Goal: Information Seeking & Learning: Learn about a topic

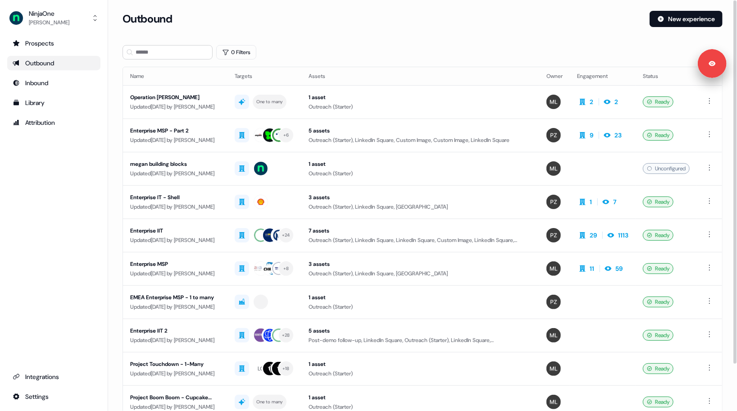
click at [75, 75] on ul "Prospects Outbound Inbound Library Attribution" at bounding box center [53, 83] width 93 height 94
click at [68, 78] on div "Inbound" at bounding box center [54, 82] width 82 height 9
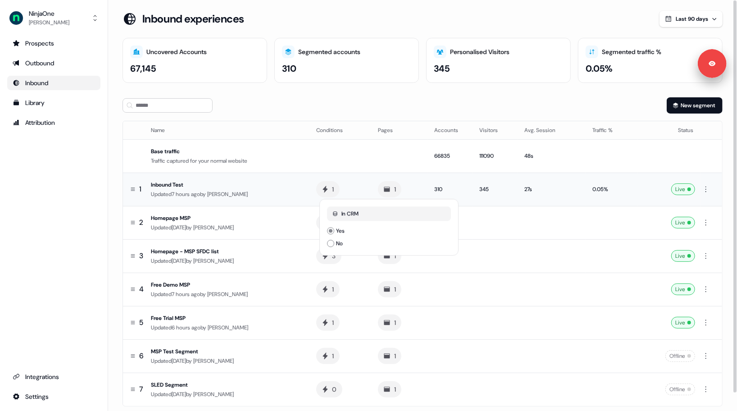
click at [358, 190] on td "1 In CRM Yes No In CRM Yes No" at bounding box center [340, 189] width 62 height 33
click at [386, 159] on td at bounding box center [399, 155] width 57 height 33
click at [96, 169] on div "Prospects Outbound Inbound Library Attribution Integrations Settings" at bounding box center [53, 220] width 93 height 368
click at [269, 229] on div "Updated [DATE] by [PERSON_NAME]" at bounding box center [226, 227] width 151 height 9
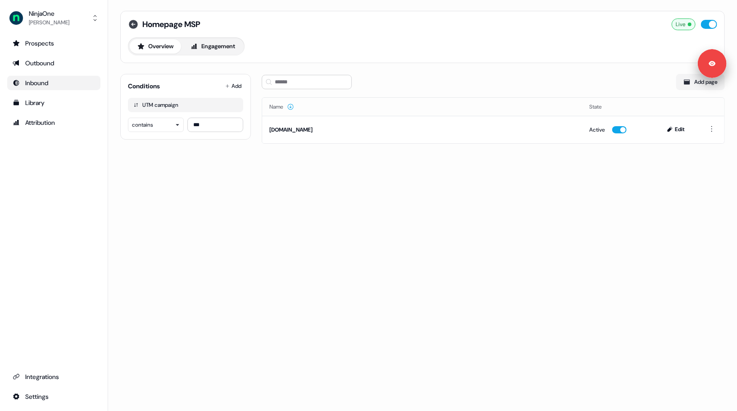
click at [133, 25] on icon at bounding box center [133, 24] width 9 height 9
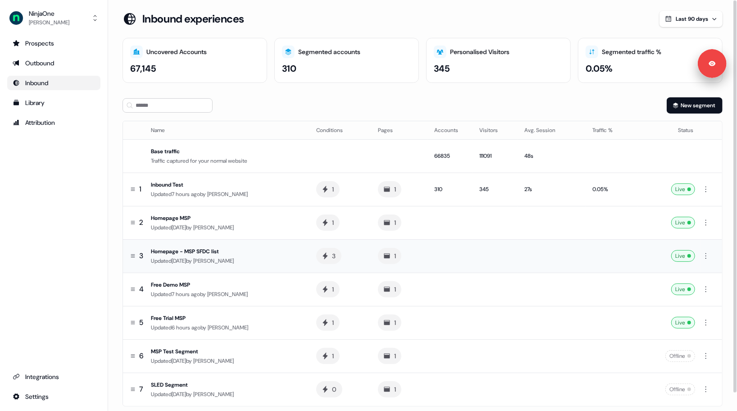
click at [283, 260] on div "Updated [DATE] by [PERSON_NAME]" at bounding box center [226, 260] width 151 height 9
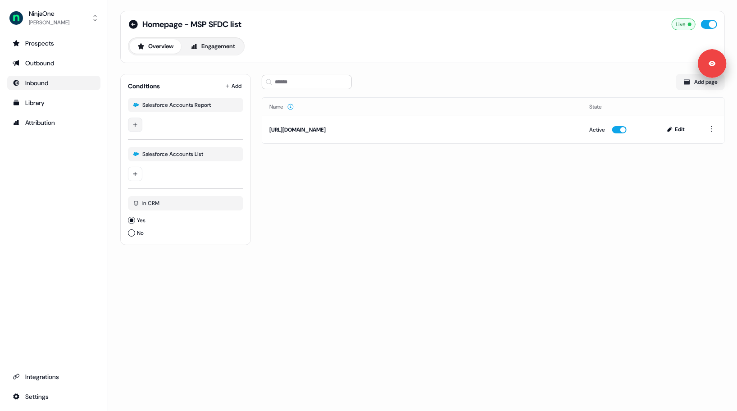
click at [141, 126] on html "Signed in as [PERSON_NAME] Sign out For the best experience switch devices to a…" at bounding box center [368, 205] width 737 height 411
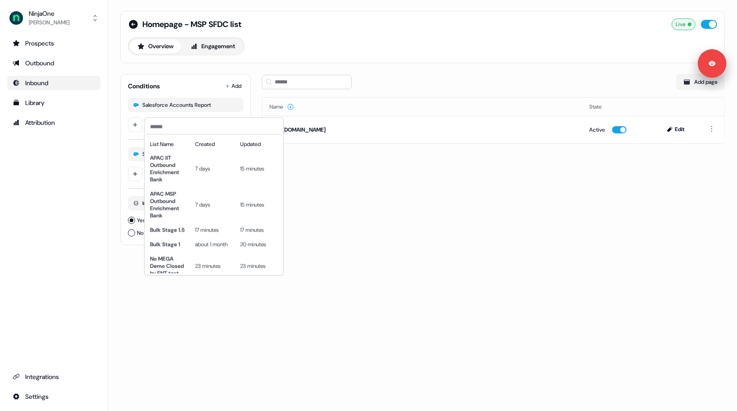
click at [128, 138] on html "Signed in as [PERSON_NAME] Sign out For the best experience switch devices to a…" at bounding box center [368, 205] width 737 height 411
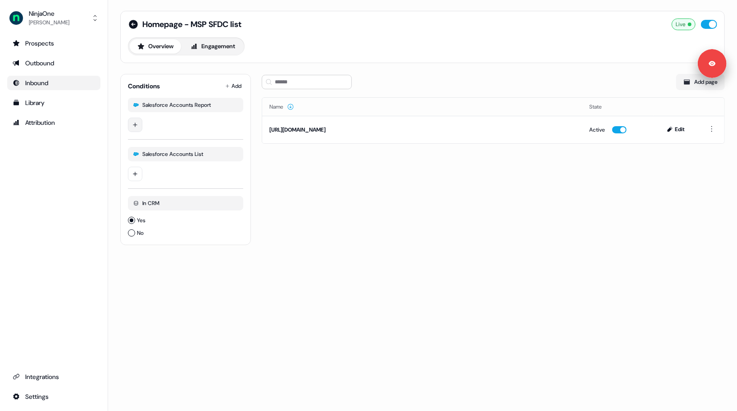
click at [137, 123] on html "Signed in as [PERSON_NAME] Sign out For the best experience switch devices to a…" at bounding box center [368, 205] width 737 height 411
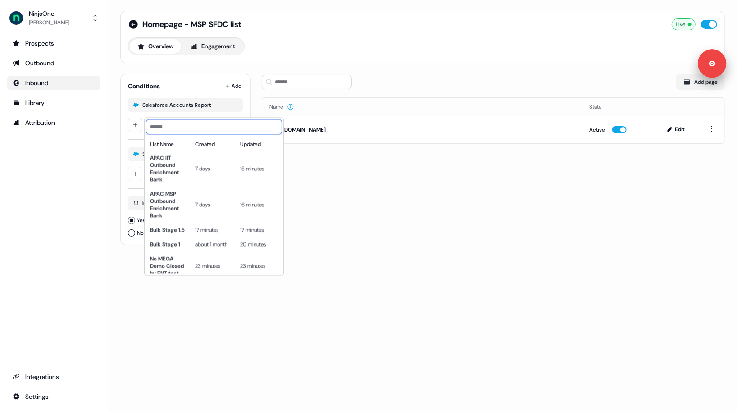
click at [151, 124] on input at bounding box center [213, 126] width 135 height 14
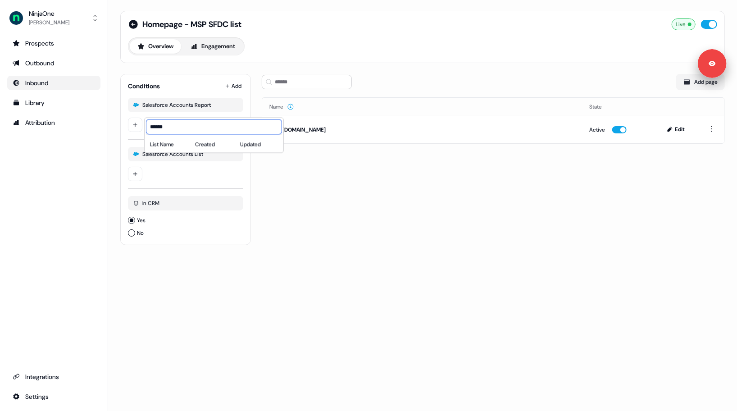
type input "*******"
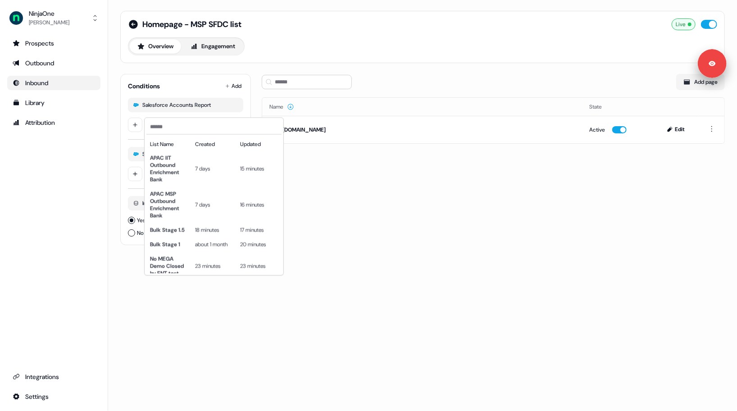
click at [355, 180] on html "Signed in as [PERSON_NAME] Sign out For the best experience switch devices to a…" at bounding box center [368, 205] width 737 height 411
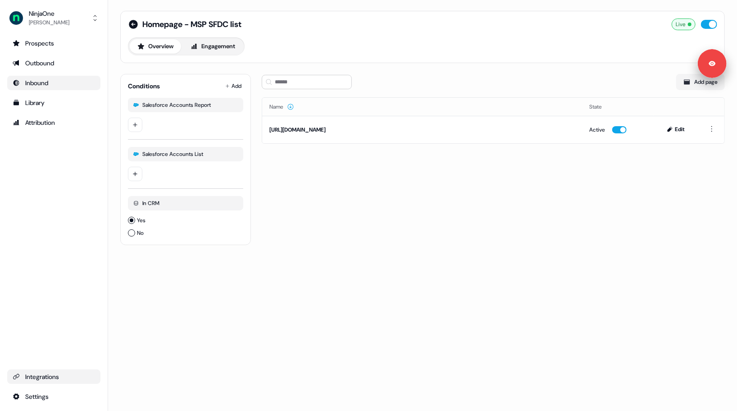
click at [33, 383] on link "Integrations" at bounding box center [53, 376] width 93 height 14
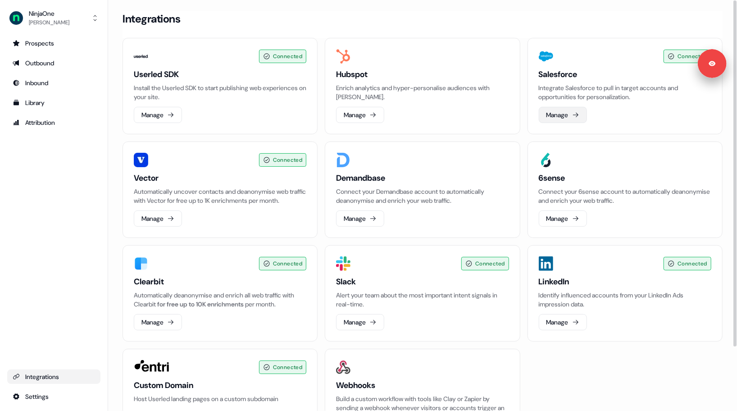
click at [547, 116] on button "Manage" at bounding box center [563, 115] width 48 height 16
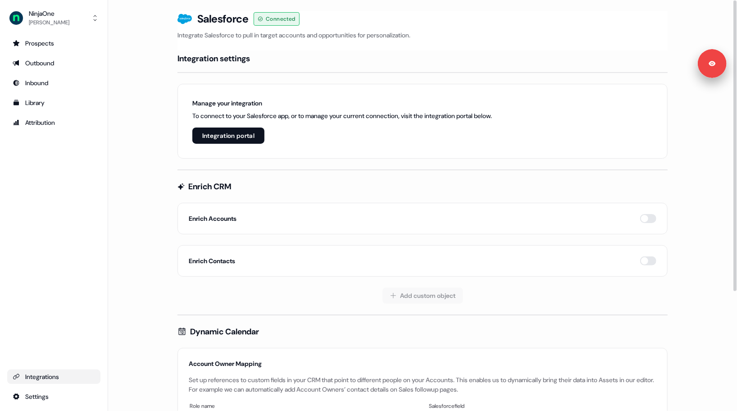
click at [241, 137] on button "Integration portal" at bounding box center [228, 136] width 72 height 16
click at [239, 134] on button "Integration portal" at bounding box center [228, 136] width 72 height 16
click at [38, 68] on link "Outbound" at bounding box center [53, 63] width 93 height 14
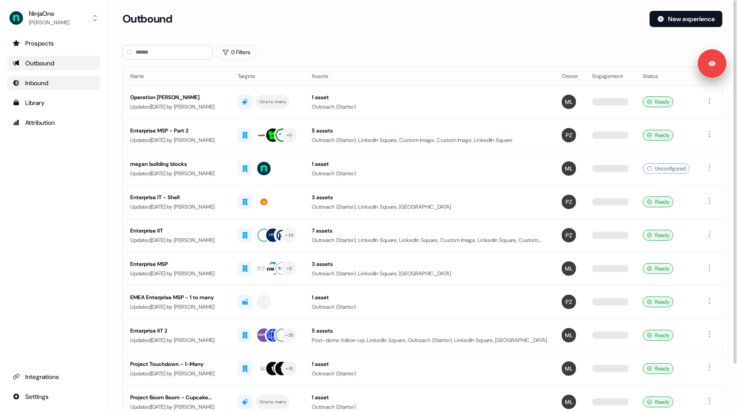
click at [71, 87] on link "Inbound" at bounding box center [53, 83] width 93 height 14
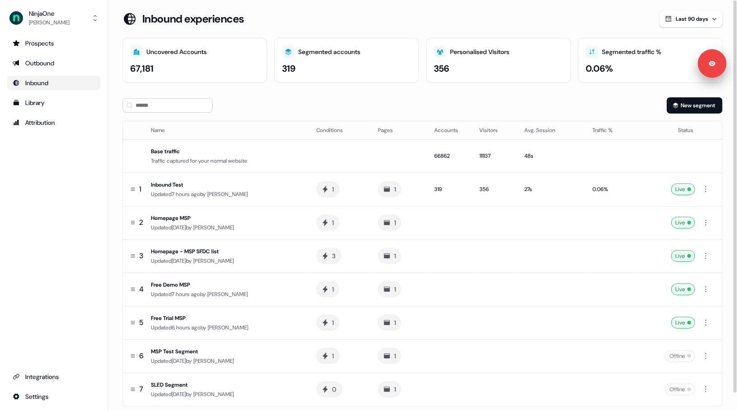
click at [410, 99] on div "New segment" at bounding box center [423, 105] width 600 height 16
click at [276, 214] on div "Homepage MSP" at bounding box center [226, 218] width 151 height 9
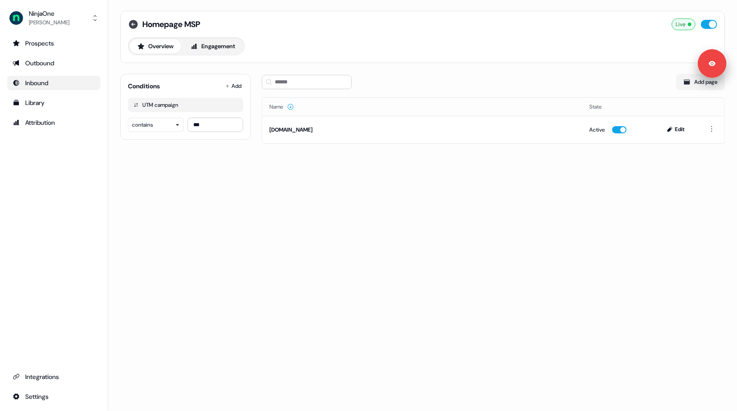
click at [132, 28] on icon at bounding box center [133, 24] width 11 height 11
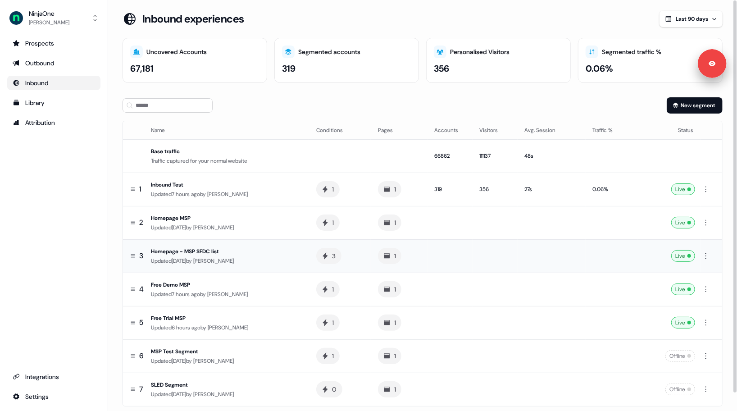
click at [273, 260] on div "Updated [DATE] by [PERSON_NAME]" at bounding box center [226, 260] width 151 height 9
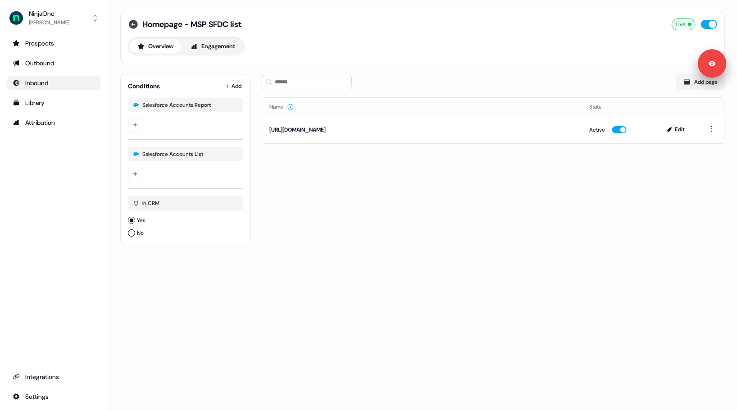
click at [131, 25] on icon at bounding box center [133, 24] width 9 height 9
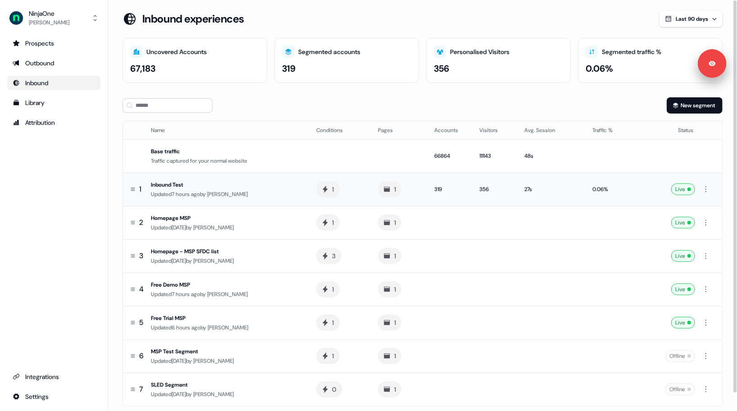
click at [236, 188] on div "Inbound Test" at bounding box center [226, 184] width 151 height 9
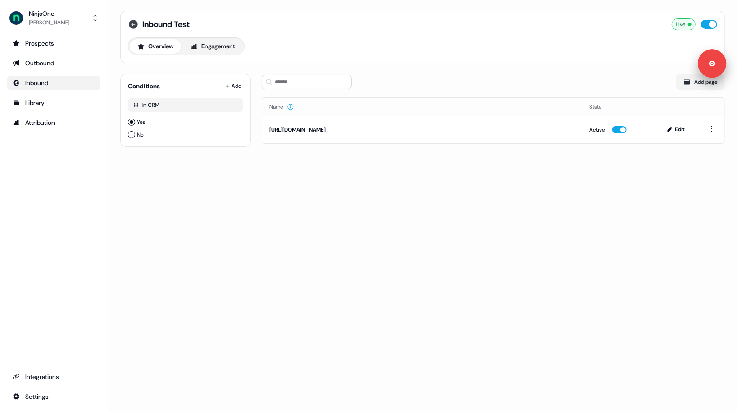
click at [132, 24] on icon at bounding box center [133, 24] width 11 height 11
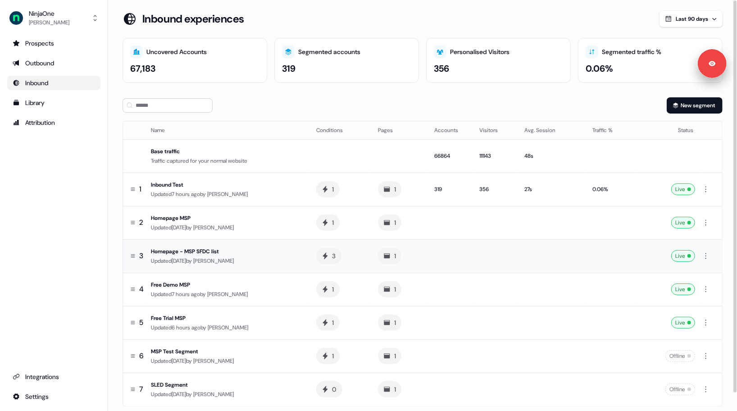
click at [204, 266] on td "Homepage - MSP SFDC list Updated 8 days ago by Xinrui Yan" at bounding box center [228, 255] width 162 height 33
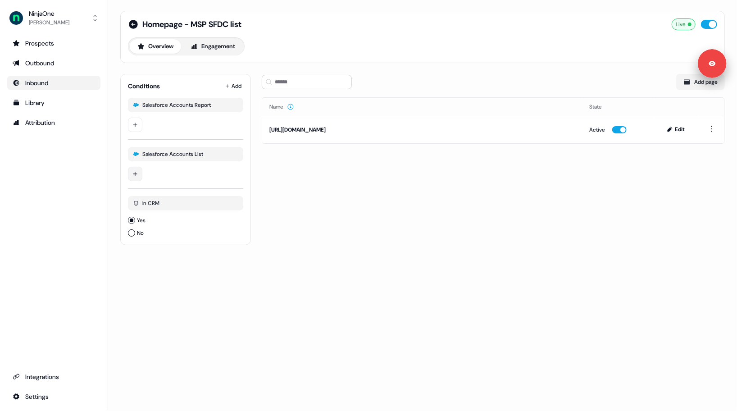
click at [139, 176] on html "Signed in as [PERSON_NAME] Sign out For the best experience switch devices to a…" at bounding box center [368, 205] width 737 height 411
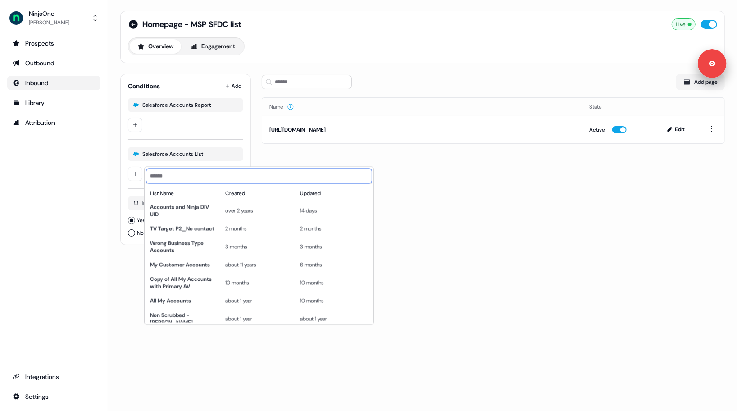
click at [171, 181] on input at bounding box center [258, 176] width 225 height 14
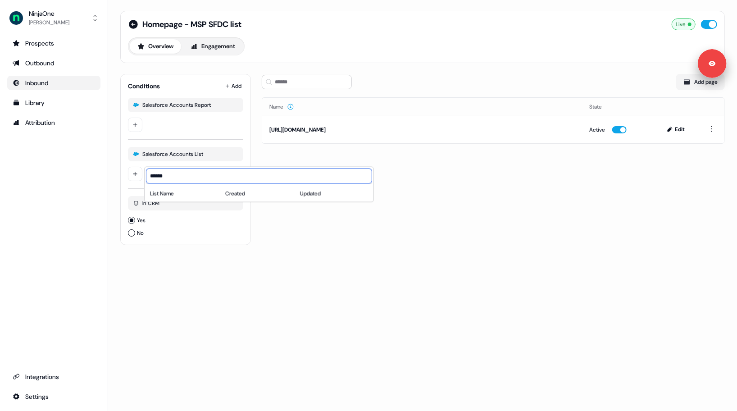
type input "*******"
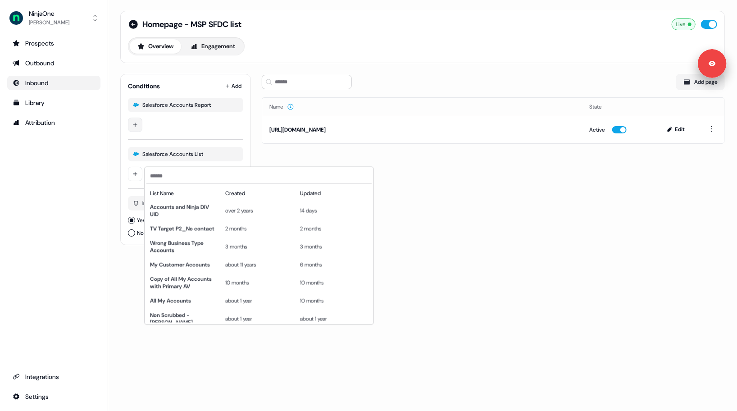
click at [135, 123] on html "Signed in as Megan Lee Sign out For the best experience switch devices to a big…" at bounding box center [368, 205] width 737 height 411
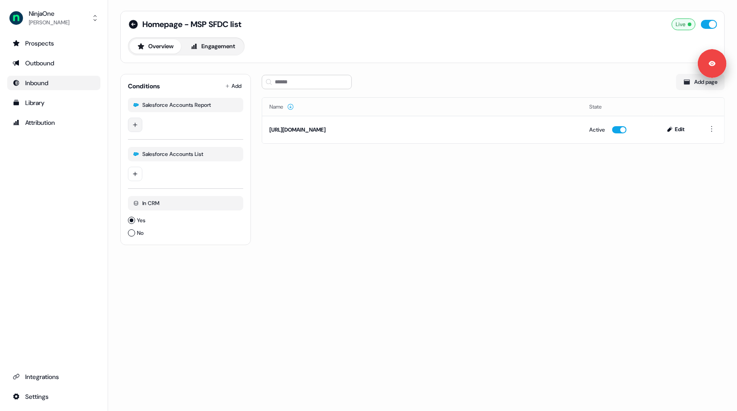
click at [135, 123] on html "Signed in as [PERSON_NAME] Sign out For the best experience switch devices to a…" at bounding box center [368, 205] width 737 height 411
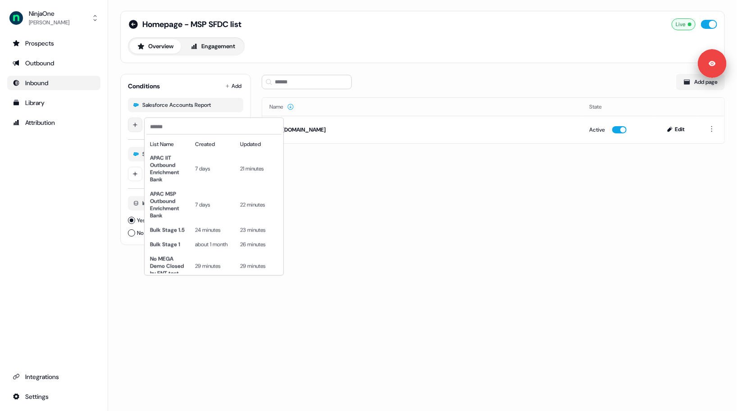
scroll to position [2471, 0]
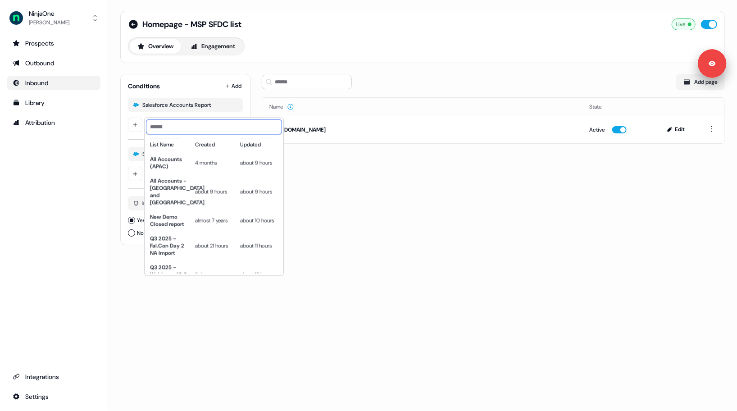
click at [167, 127] on input at bounding box center [213, 126] width 135 height 14
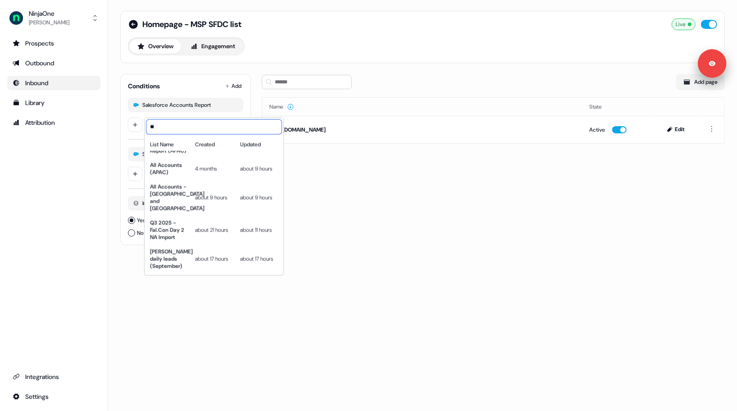
type input "*"
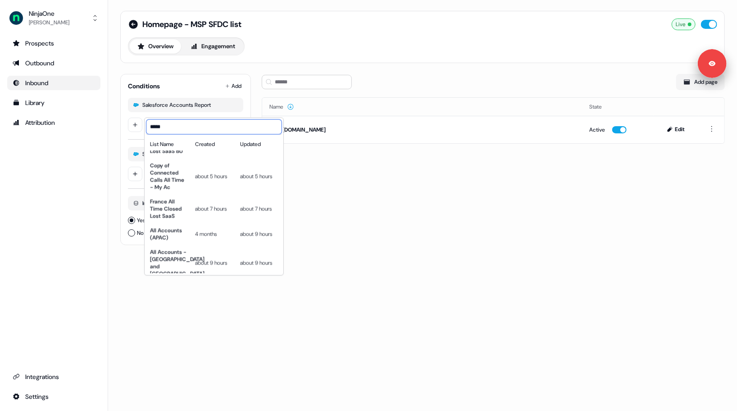
scroll to position [0, 0]
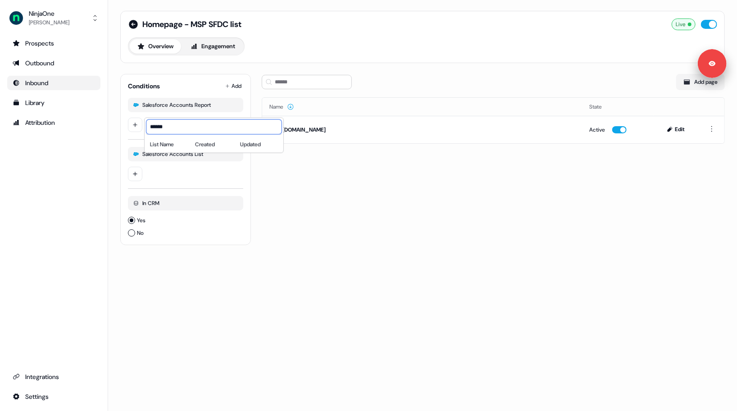
type input "*******"
type input "*****"
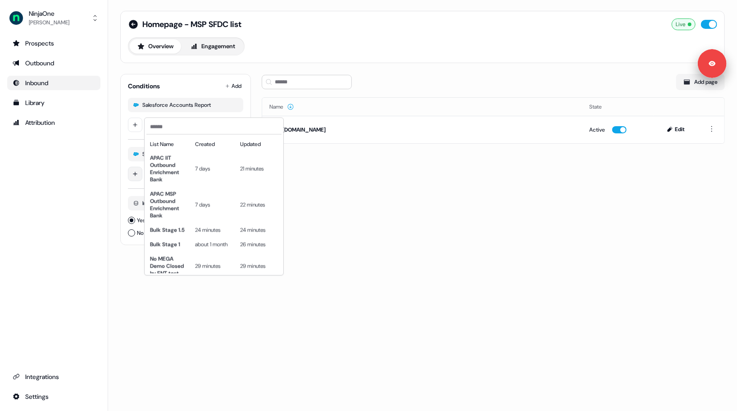
click at [135, 171] on html "Signed in as Megan Lee Sign out For the best experience switch devices to a big…" at bounding box center [368, 205] width 737 height 411
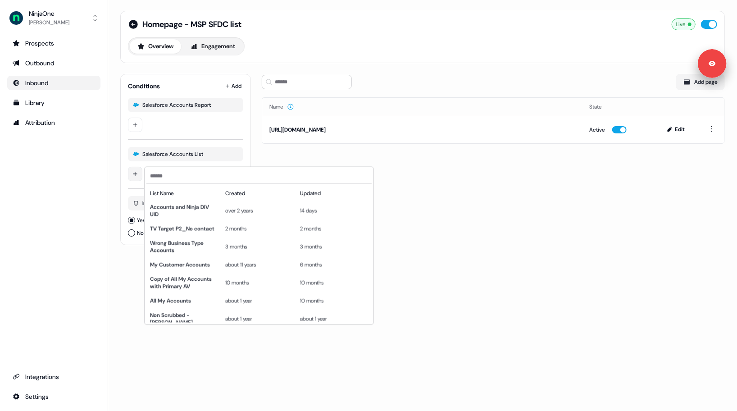
click at [135, 171] on html "Signed in as Megan Lee Sign out For the best experience switch devices to a big…" at bounding box center [368, 205] width 737 height 411
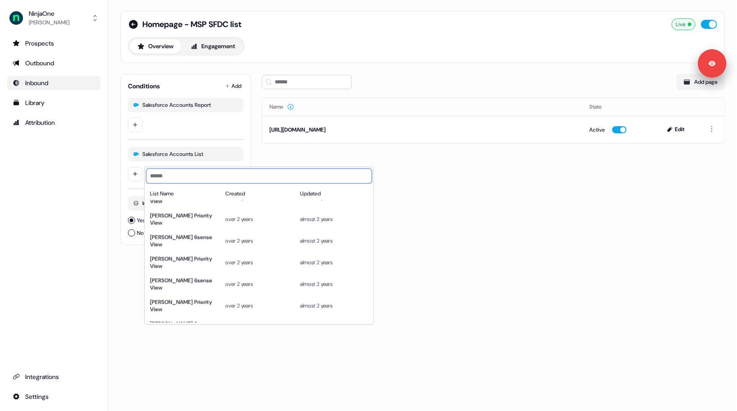
click at [152, 178] on input at bounding box center [258, 176] width 225 height 14
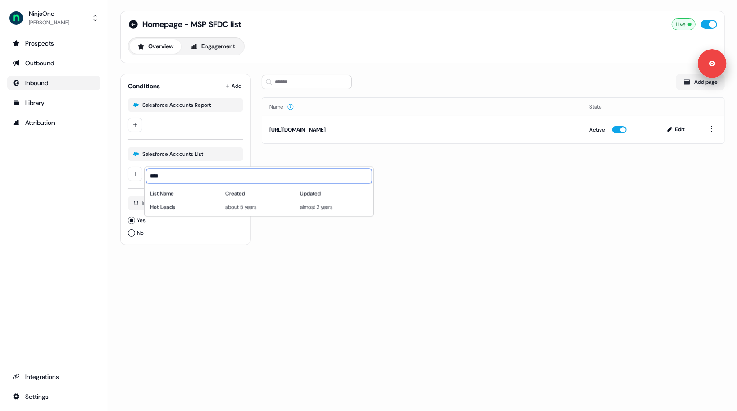
type input "*****"
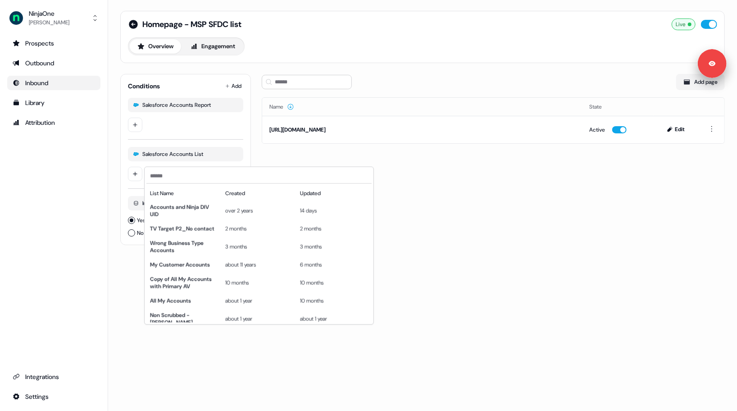
click at [126, 264] on html "Signed in as Megan Lee Sign out For the best experience switch devices to a big…" at bounding box center [368, 205] width 737 height 411
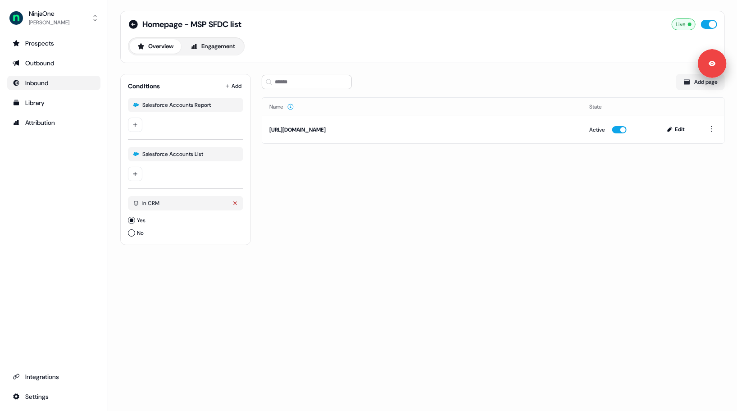
click at [235, 204] on icon "button" at bounding box center [234, 203] width 5 height 5
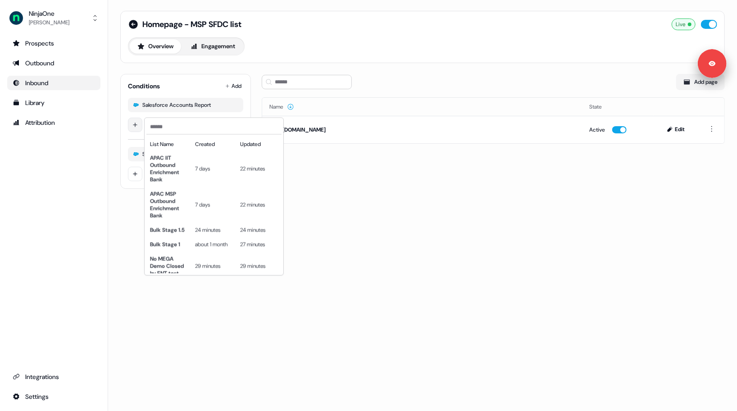
click at [136, 123] on html "Signed in as Megan Lee Sign out For the best experience switch devices to a big…" at bounding box center [368, 205] width 737 height 411
click at [131, 202] on html "Signed in as Megan Lee Sign out For the best experience switch devices to a big…" at bounding box center [368, 205] width 737 height 411
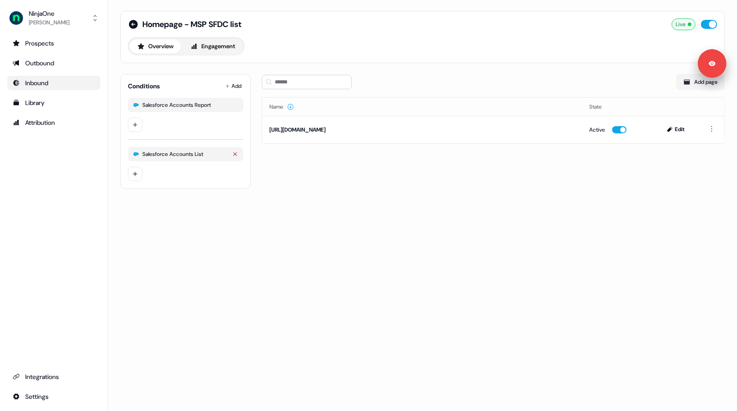
click at [236, 153] on icon "button" at bounding box center [234, 153] width 5 height 5
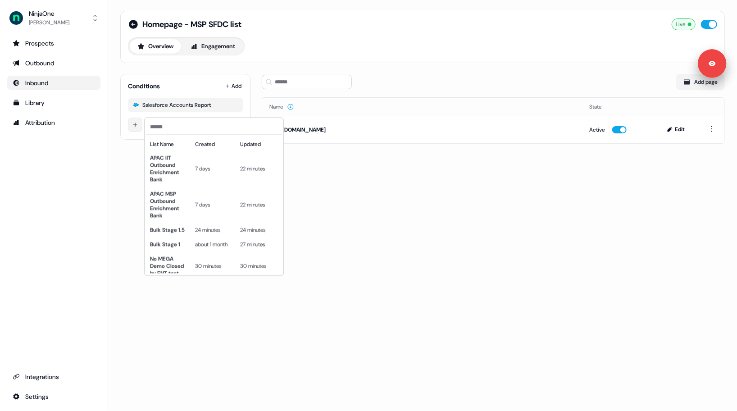
click at [137, 127] on html "Signed in as Megan Lee Sign out For the best experience switch devices to a big…" at bounding box center [368, 205] width 737 height 411
click at [162, 129] on input at bounding box center [213, 126] width 135 height 14
paste input "**********"
type input "**********"
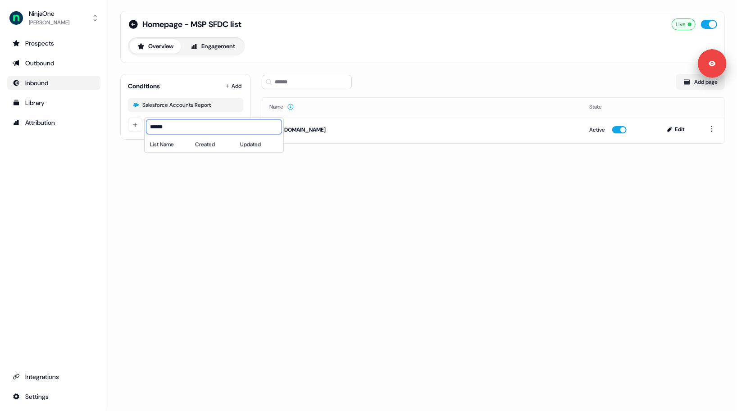
type input "*******"
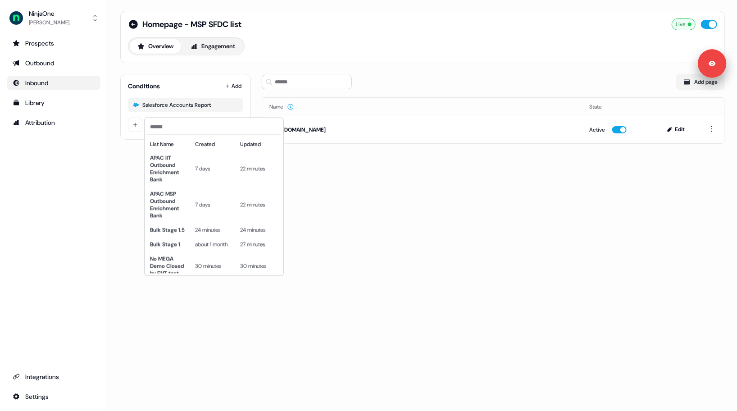
click at [124, 174] on html "Signed in as Megan Lee Sign out For the best experience switch devices to a big…" at bounding box center [368, 205] width 737 height 411
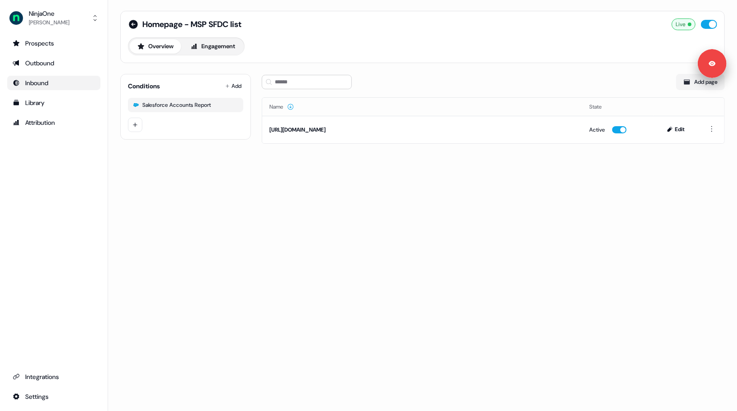
click at [131, 167] on div "Homepage - MSP SFDC list Live Overview Engagement Conditions Add Salesforce Acc…" at bounding box center [422, 205] width 629 height 411
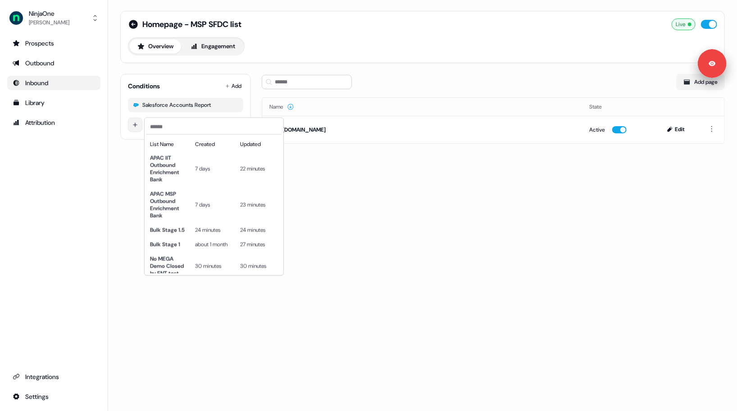
click at [138, 124] on html "Signed in as Megan Lee Sign out For the best experience switch devices to a big…" at bounding box center [368, 205] width 737 height 411
click at [120, 158] on html "Signed in as Megan Lee Sign out For the best experience switch devices to a big…" at bounding box center [368, 205] width 737 height 411
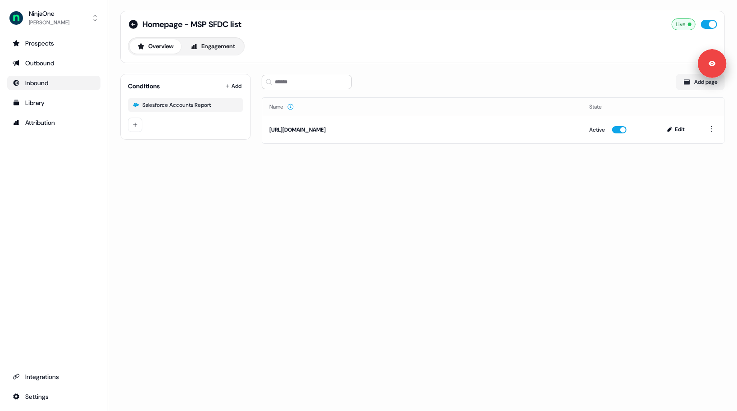
click at [52, 81] on div "Inbound" at bounding box center [54, 82] width 82 height 9
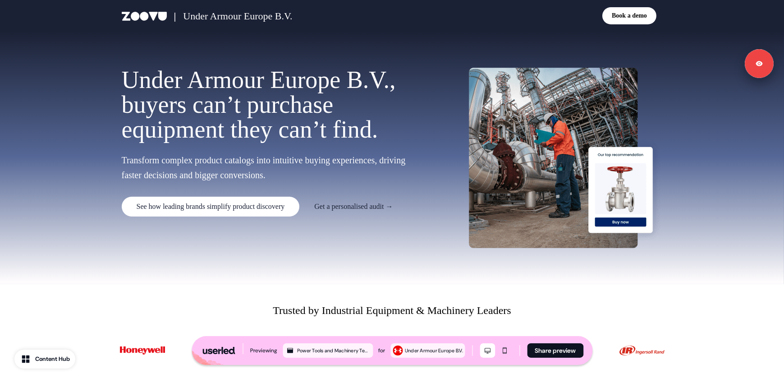
click at [408, 131] on p "Under Armour Europe B.V. , buyers can’t purchase equipment they can’t find." at bounding box center [265, 105] width 286 height 74
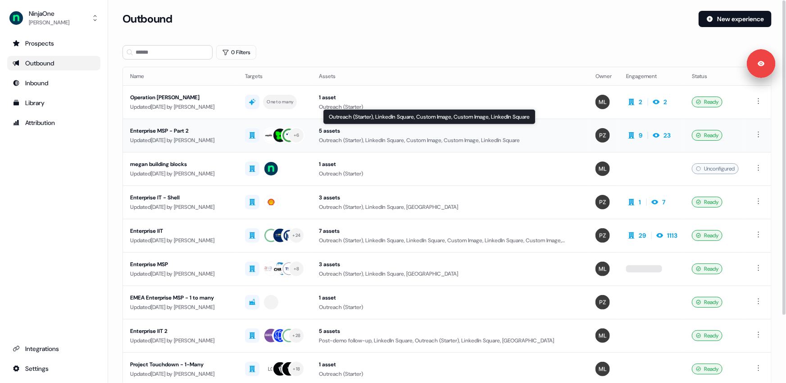
click at [400, 126] on div "5 assets" at bounding box center [450, 130] width 262 height 9
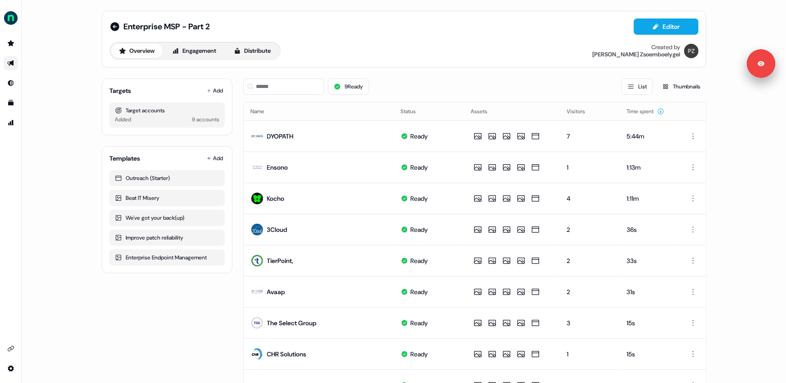
click at [236, 165] on div "Targets Add Target accounts Added 9 accounts Templates Add Outreach (Starter) B…" at bounding box center [404, 244] width 605 height 347
click at [237, 183] on div "Targets Add Target accounts Added 9 accounts Templates Add Outreach (Starter) B…" at bounding box center [404, 244] width 605 height 347
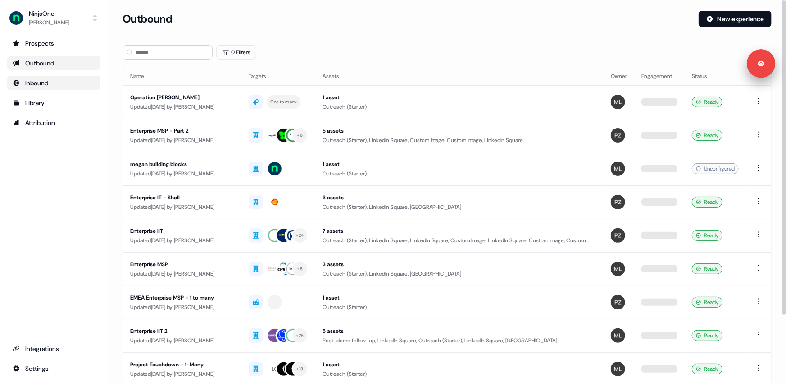
click at [42, 76] on link "Inbound" at bounding box center [53, 83] width 93 height 14
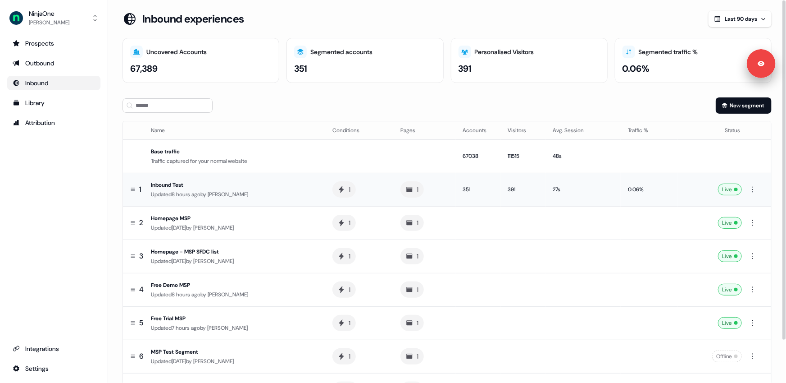
click at [318, 192] on div "Updated 8 hours ago by Megan Lee" at bounding box center [234, 194] width 167 height 9
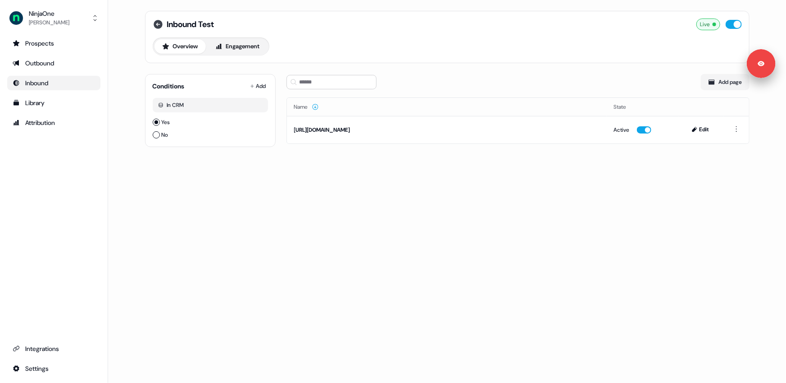
click at [159, 25] on icon at bounding box center [158, 24] width 9 height 9
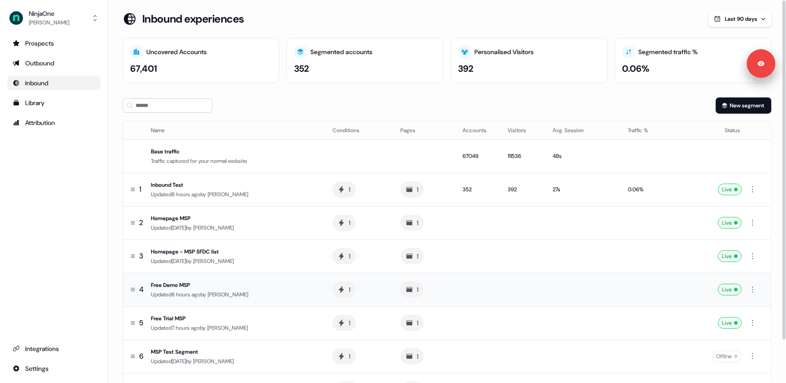
click at [223, 282] on div "Free Demo MSP" at bounding box center [234, 284] width 167 height 9
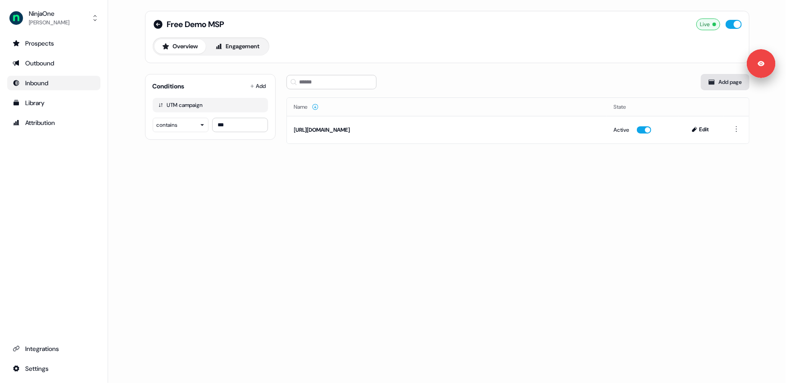
click at [719, 86] on button "Add page" at bounding box center [725, 82] width 49 height 16
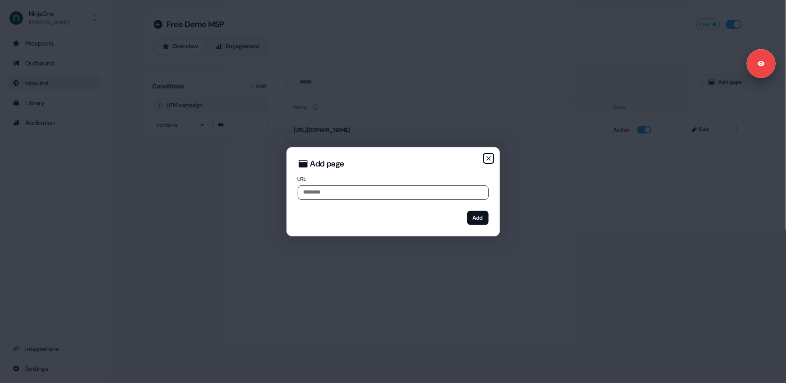
click at [489, 159] on icon "button" at bounding box center [488, 158] width 7 height 7
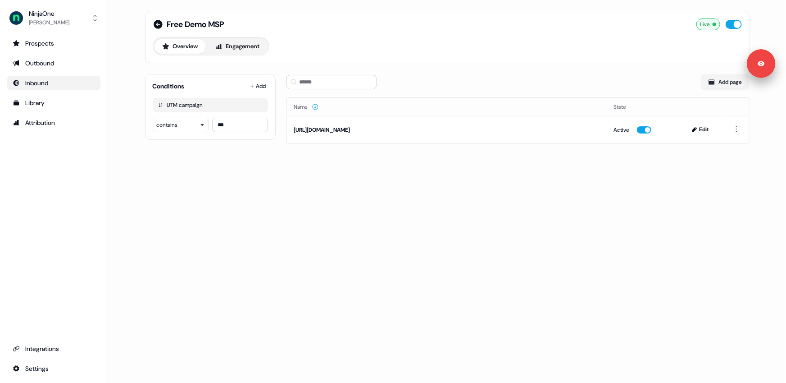
click at [132, 78] on div "Free Demo MSP Live Overview Engagement Conditions Add UTM campaign contains ***…" at bounding box center [447, 191] width 678 height 383
drag, startPoint x: 762, startPoint y: 63, endPoint x: 762, endPoint y: 294, distance: 230.7
click at [762, 294] on body "Signed in as Megan Lee Sign out For the best experience switch devices to a big…" at bounding box center [393, 191] width 786 height 383
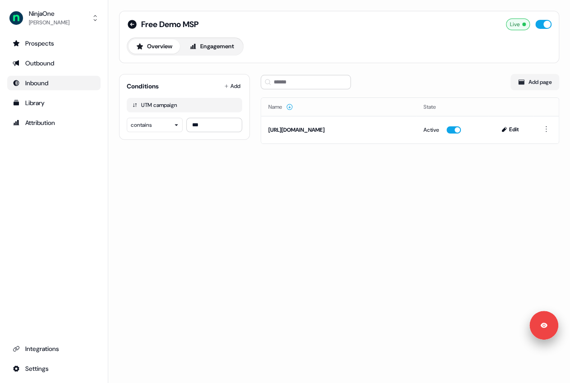
drag, startPoint x: 545, startPoint y: 60, endPoint x: 538, endPoint y: 295, distance: 234.4
click at [538, 295] on body "Signed in as Megan Lee Sign out For the best experience switch devices to a big…" at bounding box center [285, 191] width 570 height 383
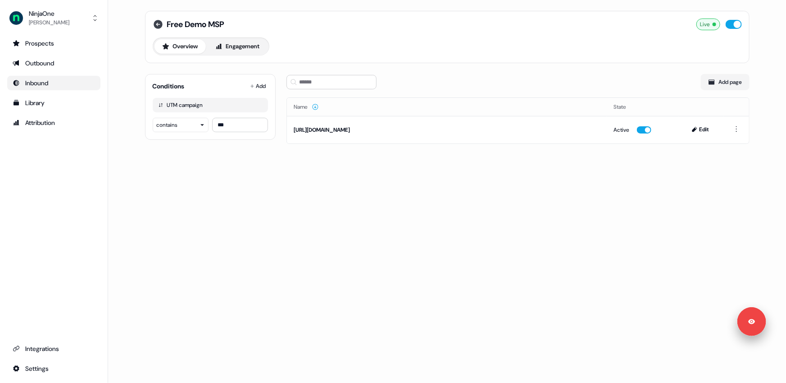
click at [159, 24] on icon at bounding box center [158, 24] width 11 height 11
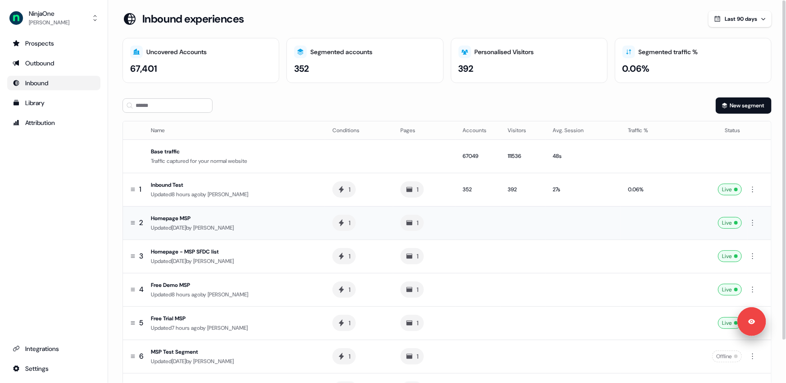
click at [230, 217] on div "Homepage MSP" at bounding box center [234, 218] width 167 height 9
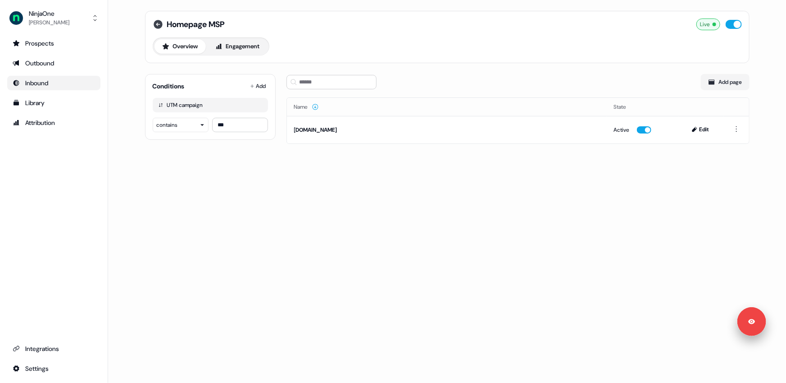
click at [156, 27] on icon at bounding box center [158, 24] width 9 height 9
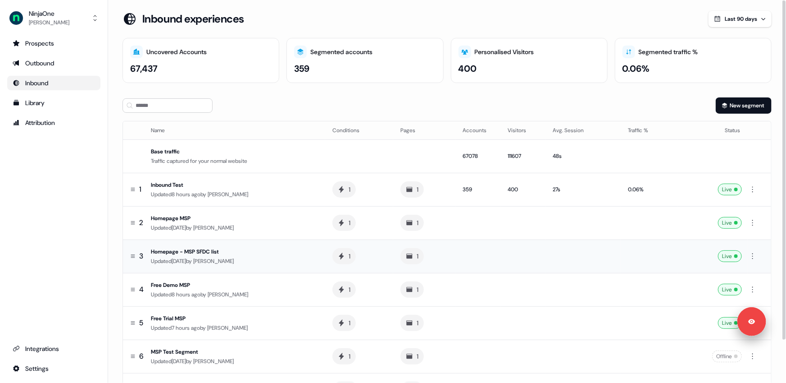
click at [267, 245] on td "Homepage - MSP SFDC list Updated 8 days ago by Xinrui Yan" at bounding box center [236, 255] width 178 height 33
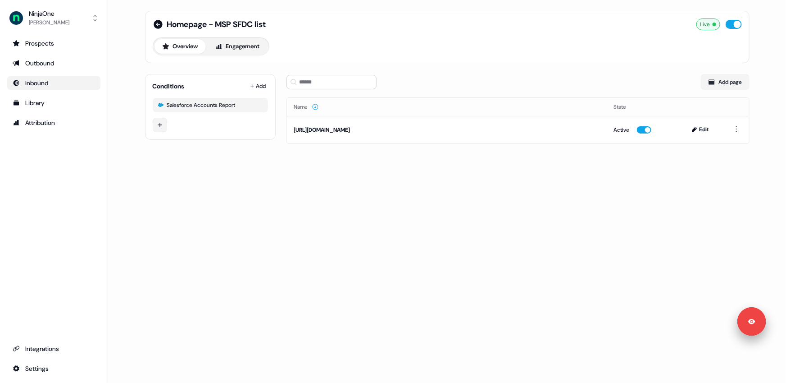
click at [159, 126] on html "Signed in as Megan Lee Sign out For the best experience switch devices to a big…" at bounding box center [393, 191] width 786 height 383
click at [197, 128] on input at bounding box center [238, 126] width 135 height 14
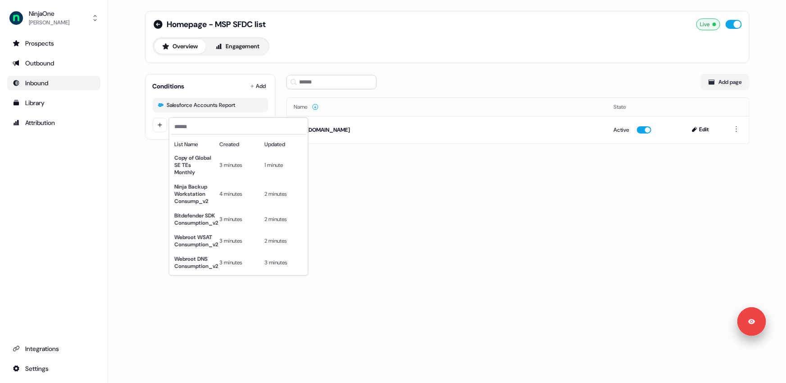
scroll to position [194, 0]
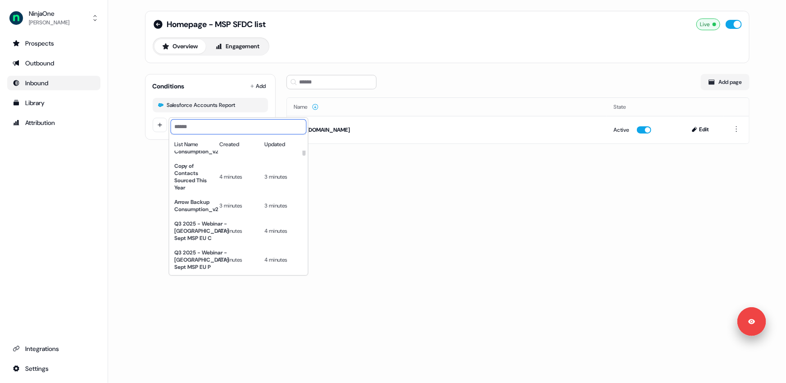
click at [193, 126] on input at bounding box center [238, 126] width 135 height 14
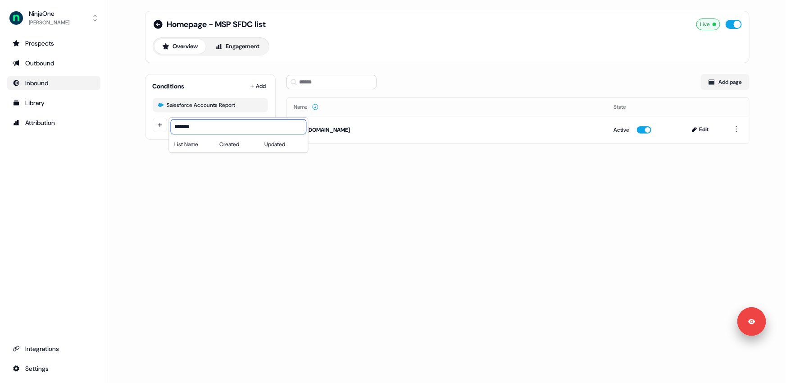
type input "*******"
